Goal: Information Seeking & Learning: Find specific fact

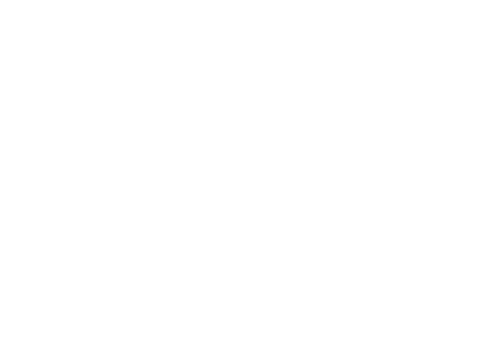
scroll to position [68601, 0]
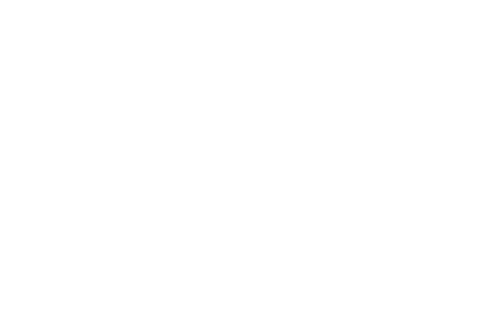
scroll to position [66148, 0]
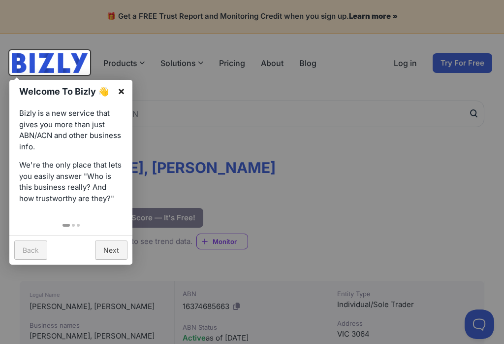
click at [126, 91] on link "×" at bounding box center [121, 91] width 22 height 22
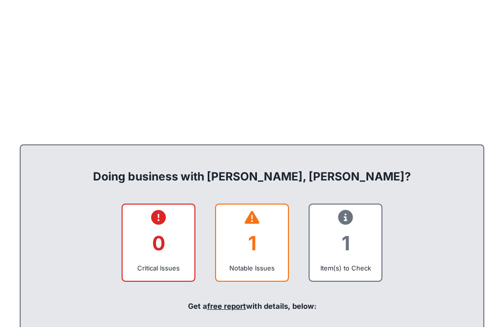
scroll to position [266, 0]
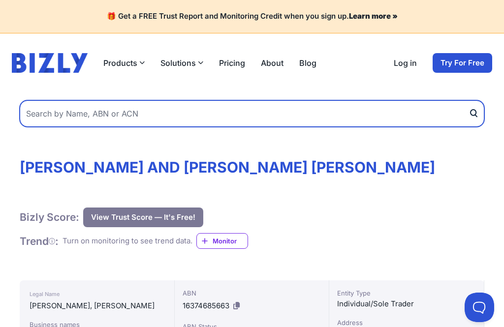
click at [90, 114] on input "text" at bounding box center [252, 113] width 465 height 27
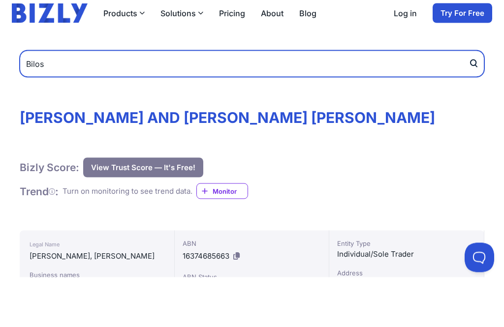
type input "Bilos"
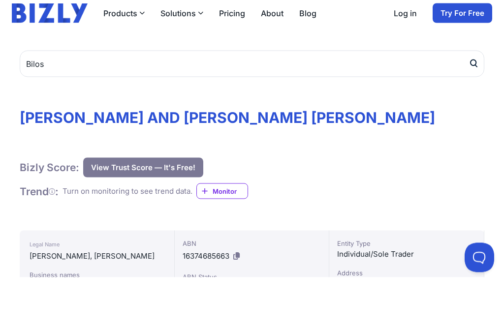
click at [476, 108] on icon "submit" at bounding box center [474, 113] width 10 height 10
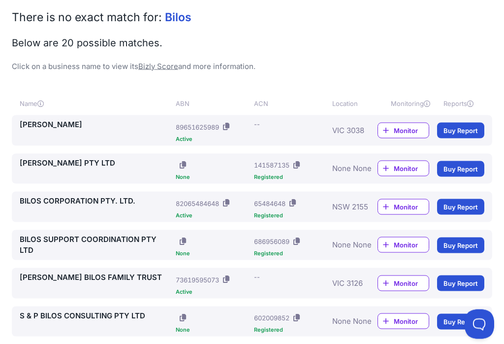
scroll to position [126, 0]
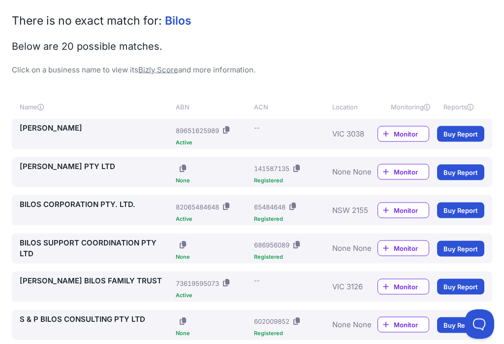
click at [114, 203] on link "BILOS CORPORATION PTY. LTD." at bounding box center [96, 204] width 152 height 11
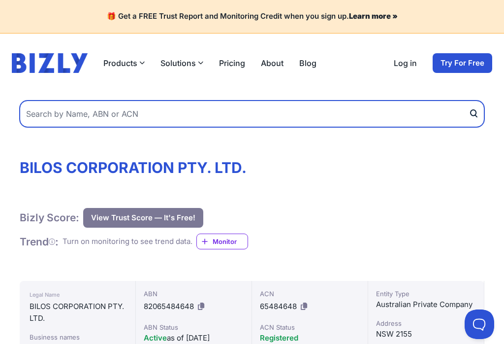
click at [138, 115] on input "text" at bounding box center [252, 113] width 465 height 27
type input "[PERSON_NAME]"
click at [477, 113] on button "submit" at bounding box center [477, 113] width 16 height 27
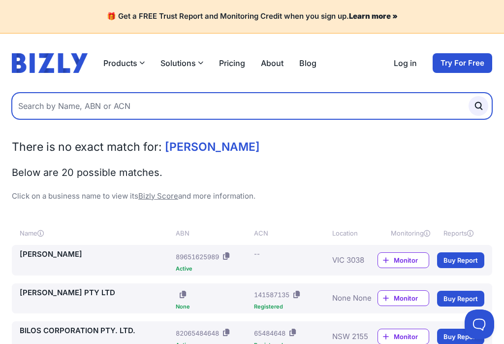
click at [117, 104] on input "text" at bounding box center [252, 106] width 481 height 27
type input "Georgegen"
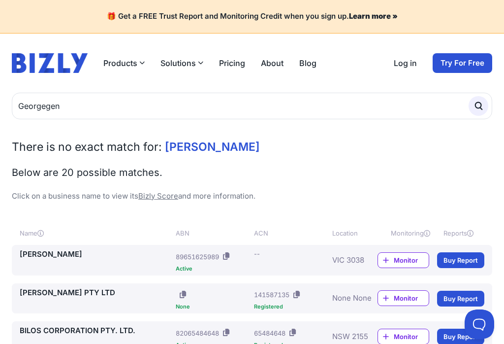
click at [476, 110] on icon "submit" at bounding box center [478, 105] width 11 height 11
